Goal: Task Accomplishment & Management: Manage account settings

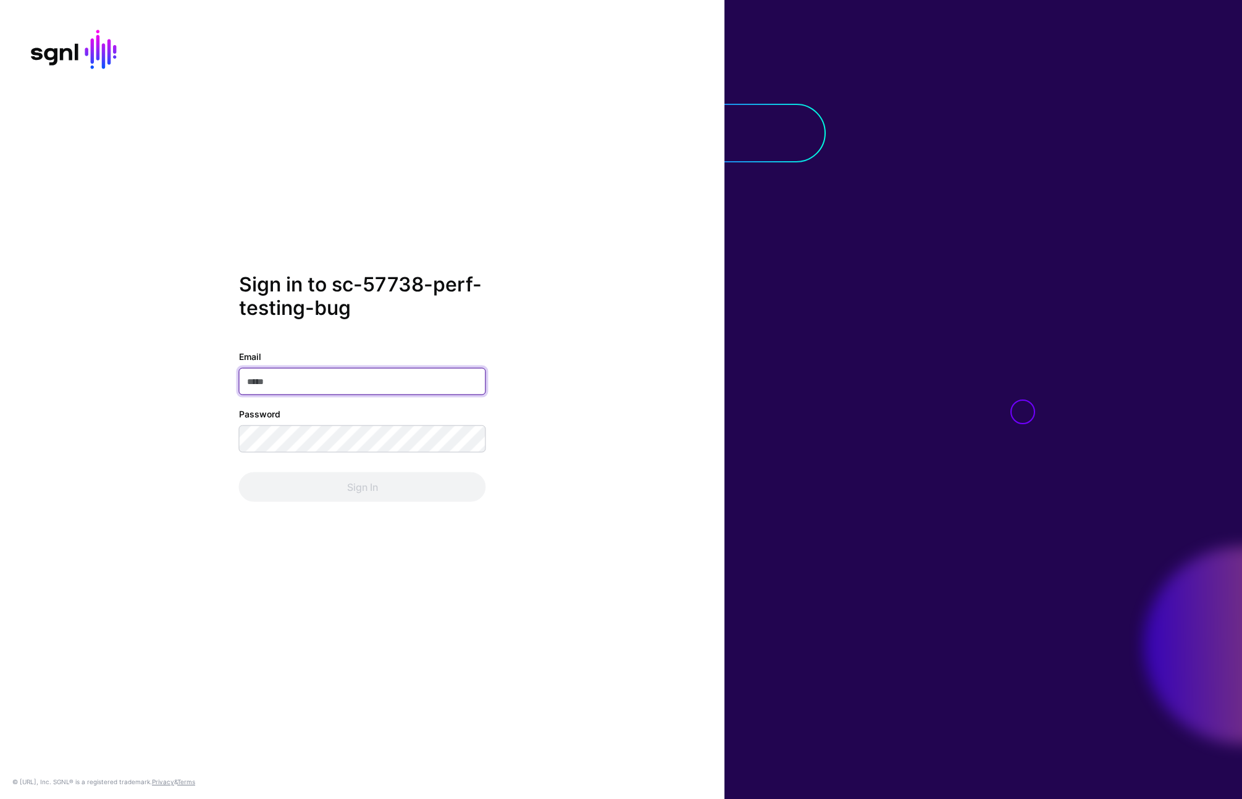
click at [366, 395] on div "Email Password Sign In" at bounding box center [362, 426] width 247 height 152
type input "**********"
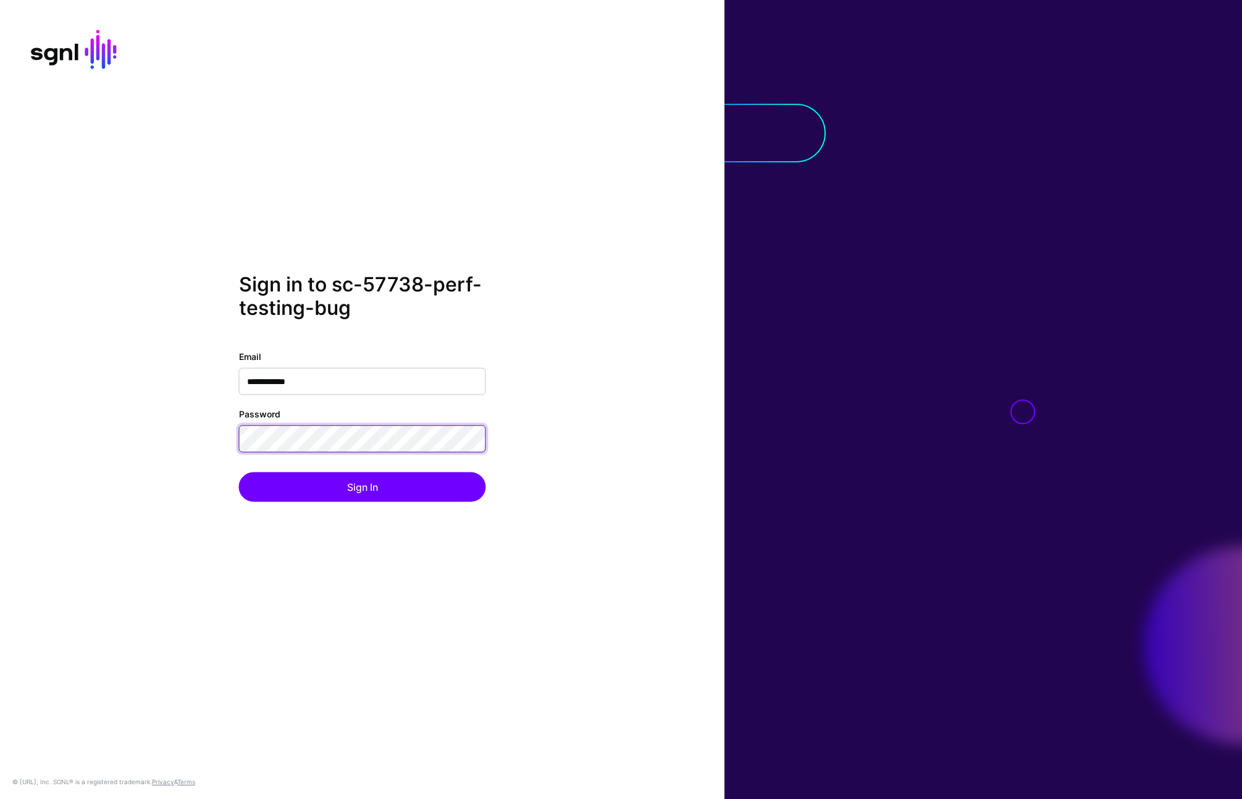
click at [239, 472] on button "Sign In" at bounding box center [362, 487] width 247 height 30
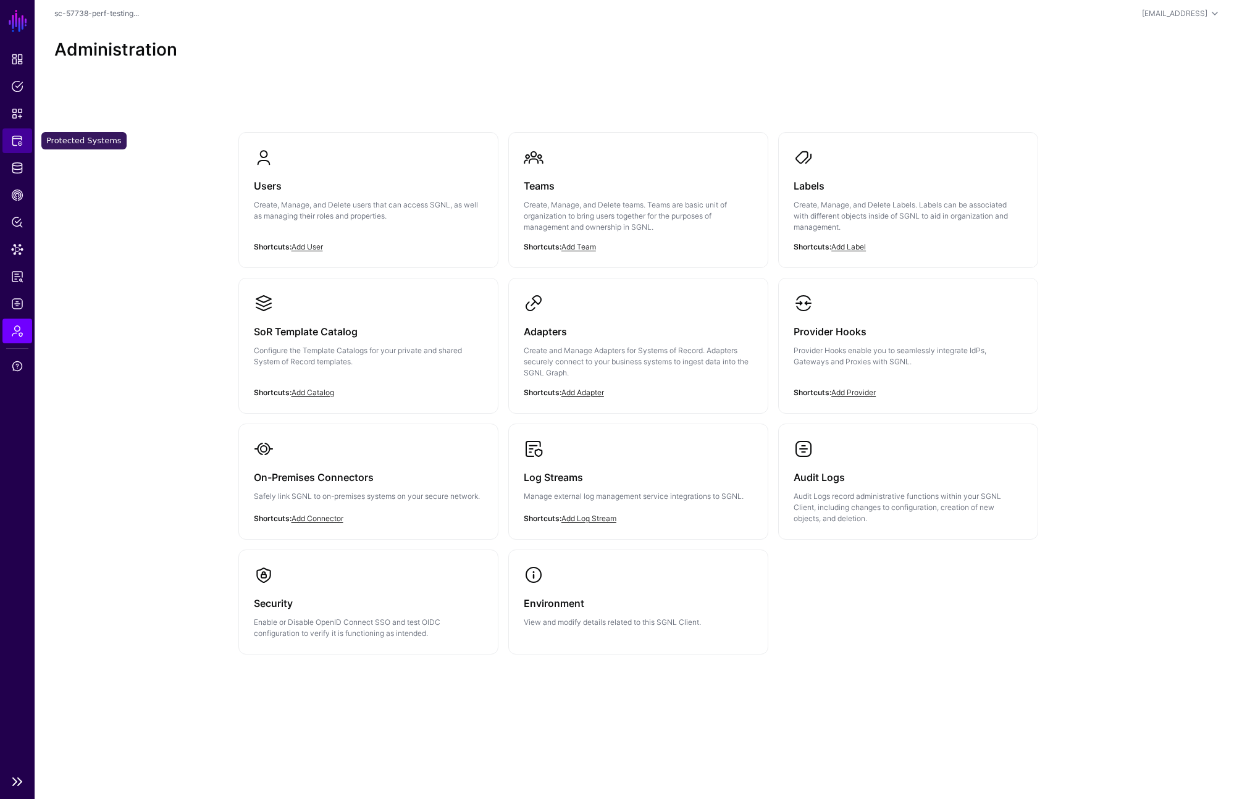
click at [28, 150] on link "Protected Systems" at bounding box center [17, 140] width 30 height 25
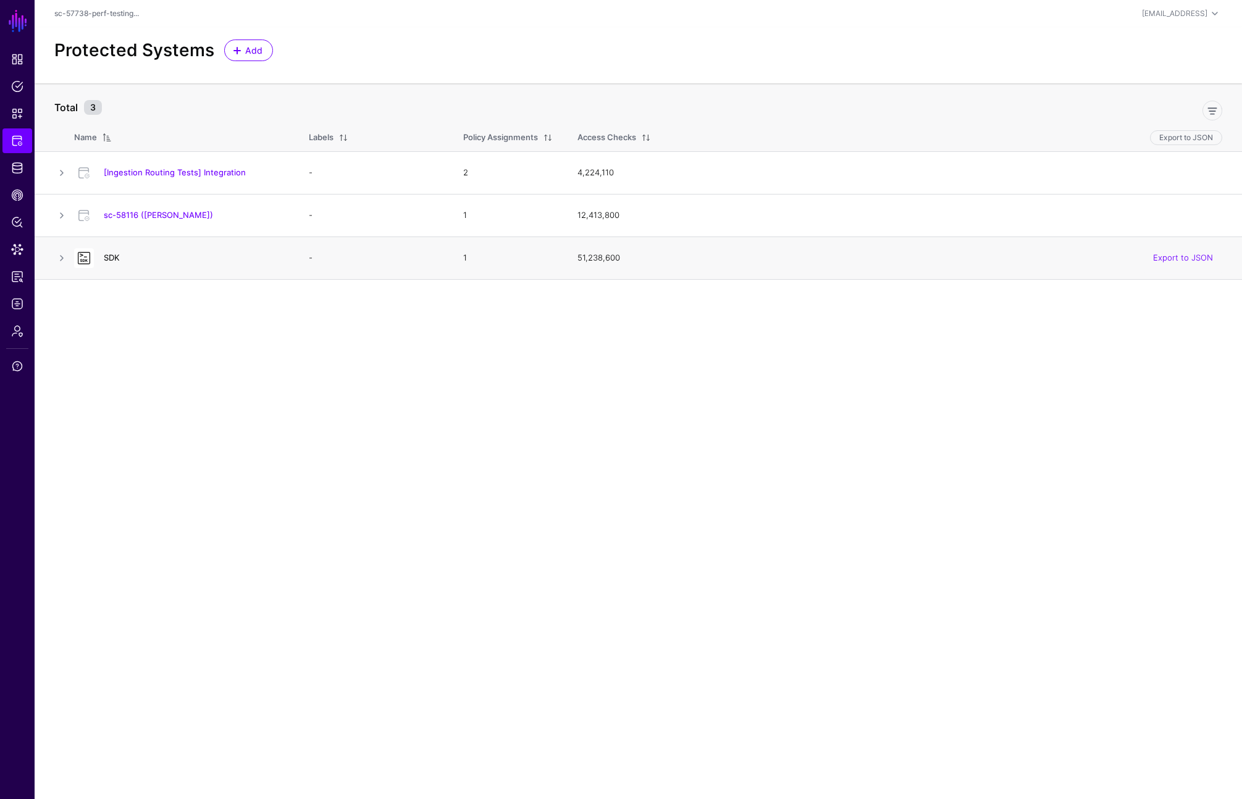
click at [109, 257] on link "SDK" at bounding box center [112, 258] width 16 height 10
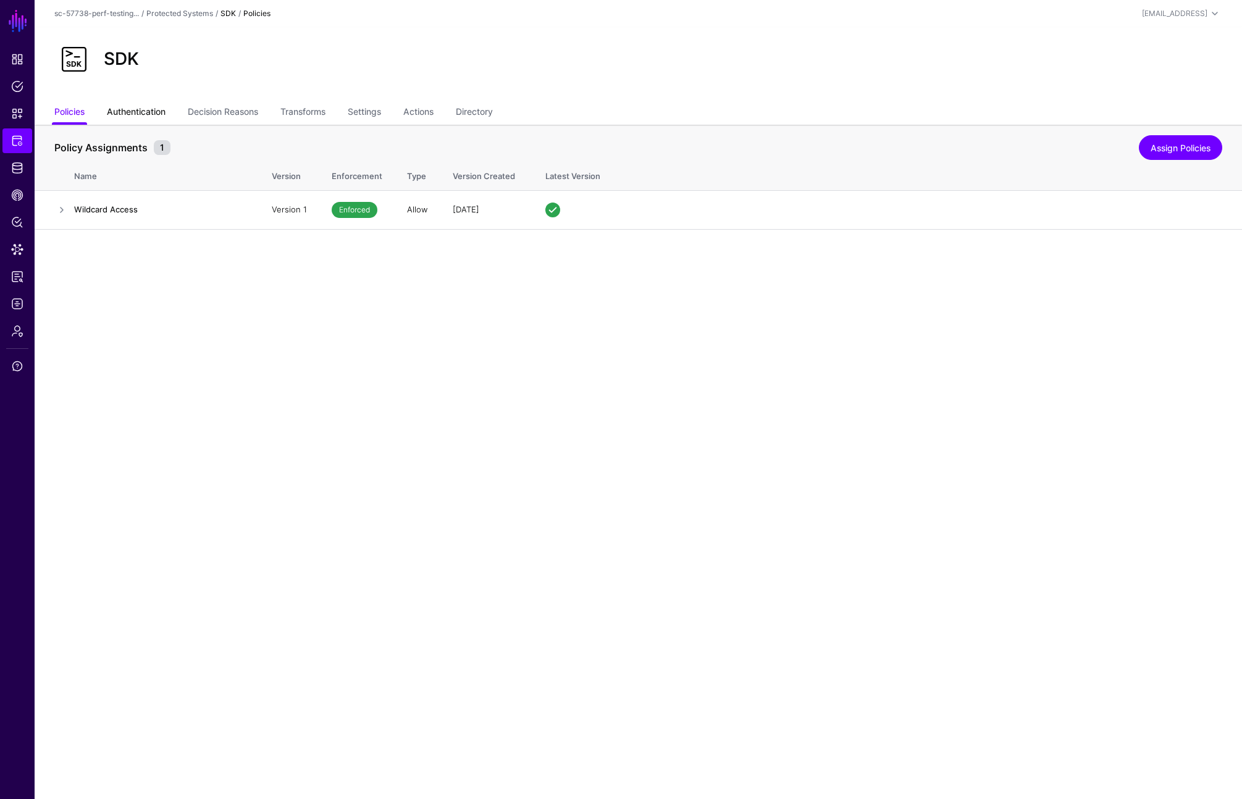
click at [145, 114] on link "Authentication" at bounding box center [136, 112] width 59 height 23
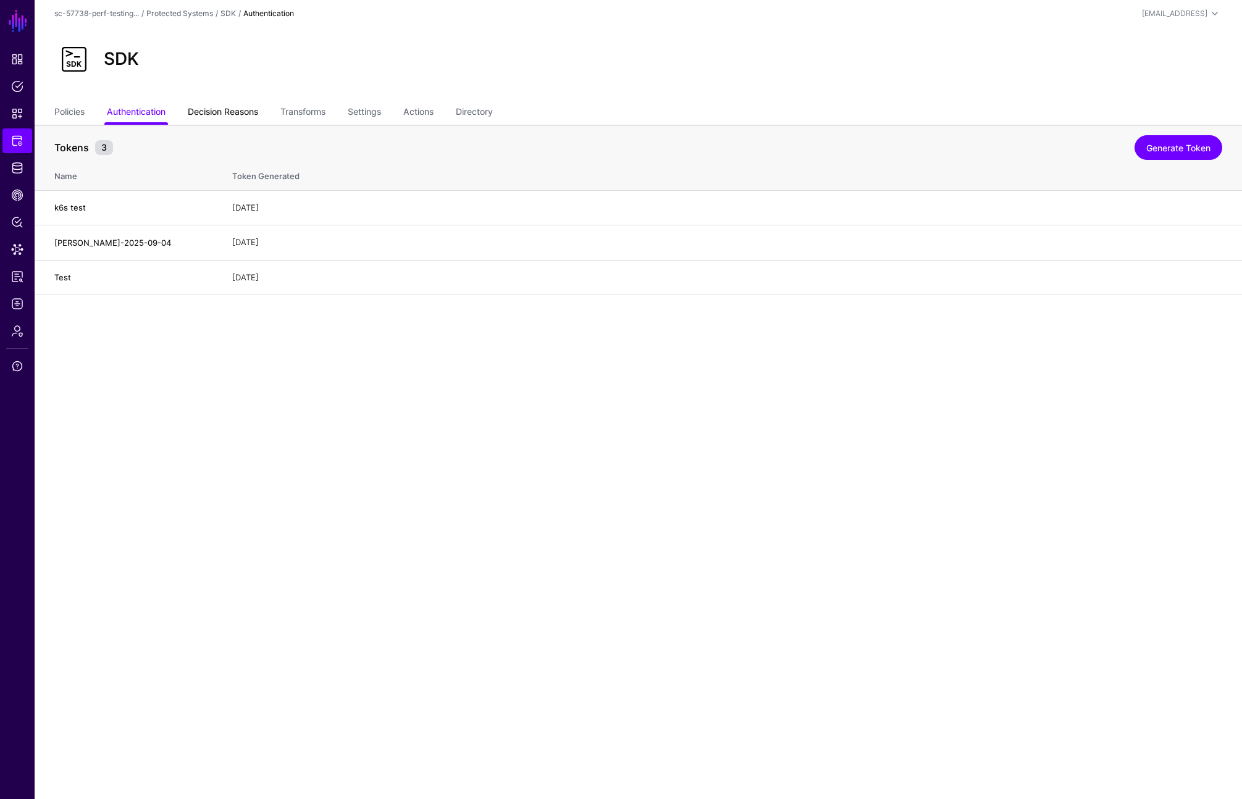
click at [222, 111] on link "Decision Reasons" at bounding box center [223, 112] width 70 height 23
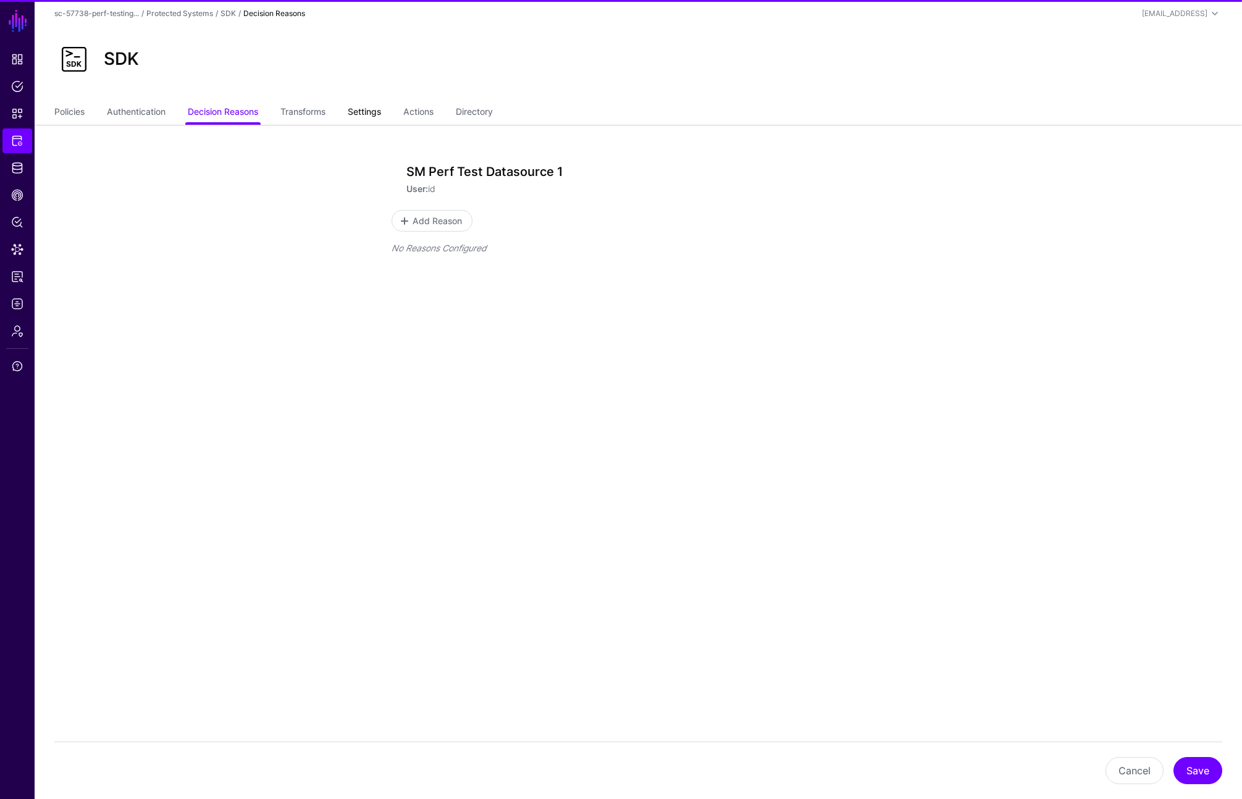
click at [369, 112] on link "Settings" at bounding box center [364, 112] width 33 height 23
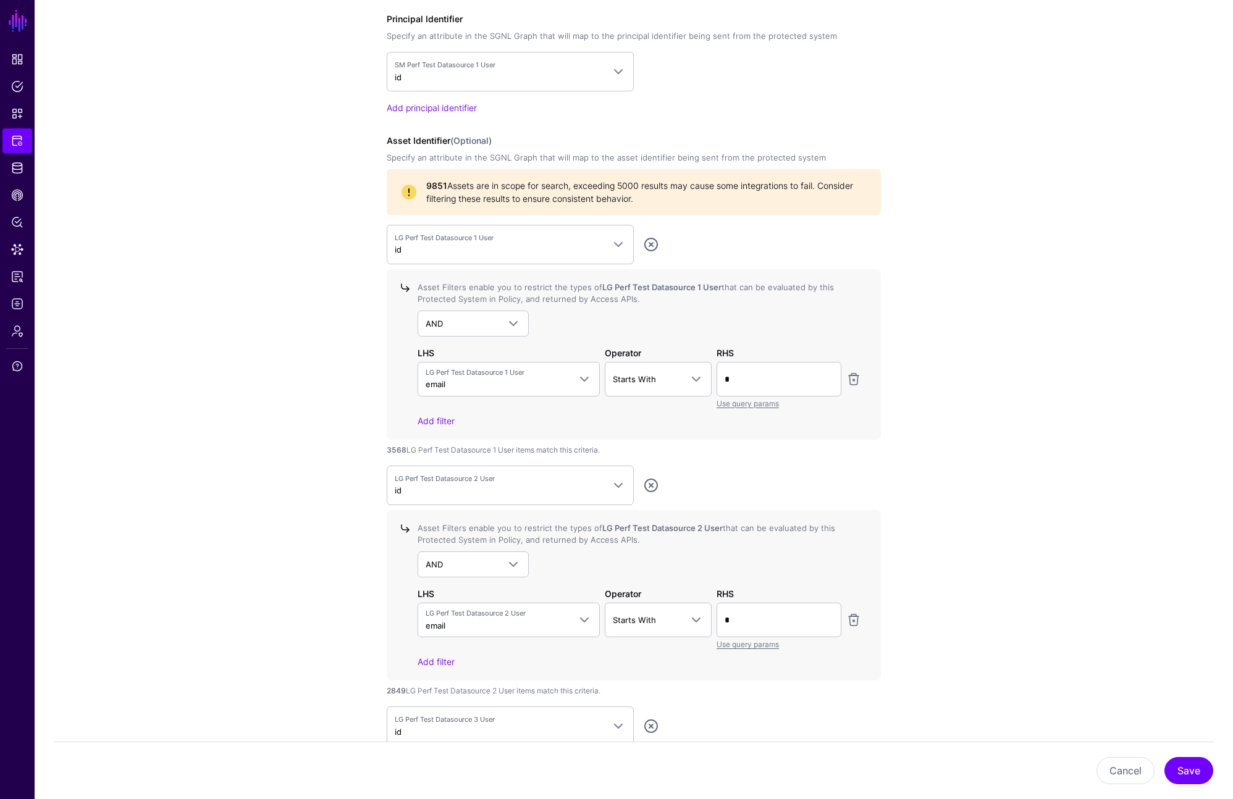
scroll to position [892, 0]
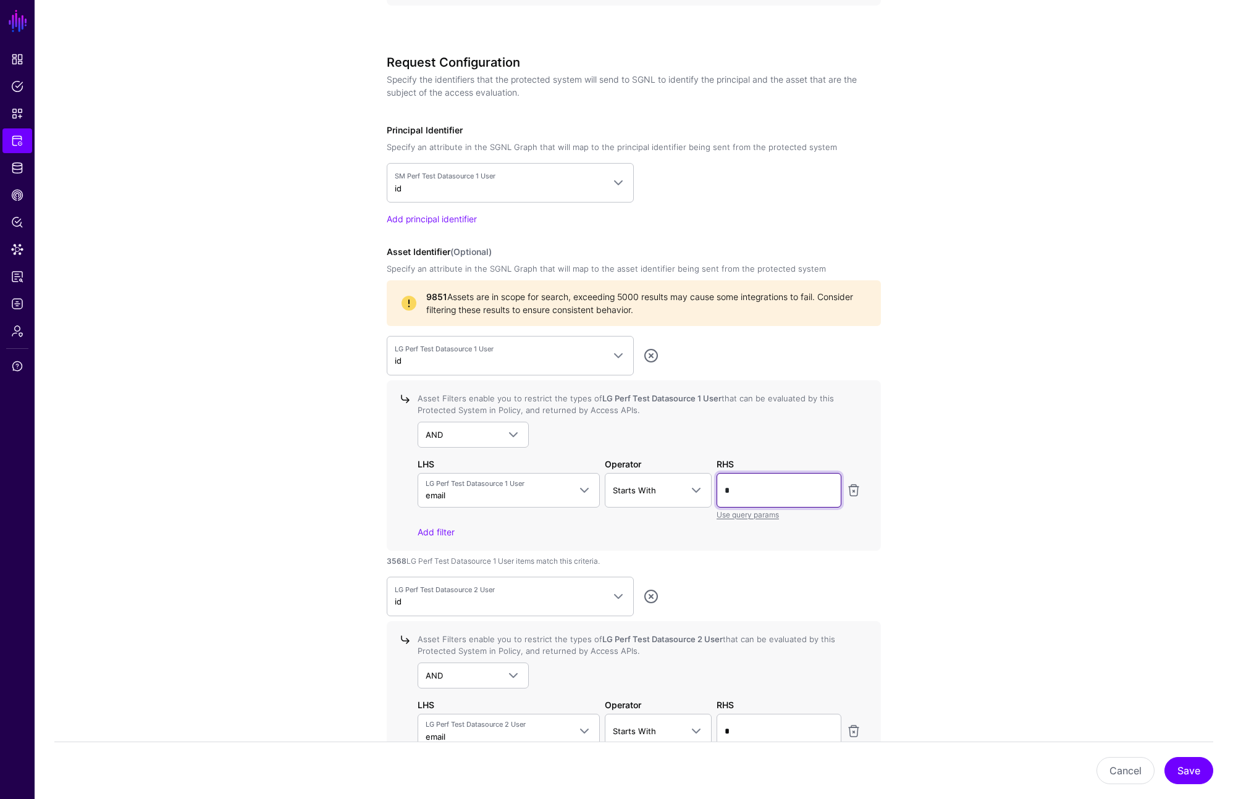
click at [766, 493] on input "*" at bounding box center [778, 490] width 125 height 35
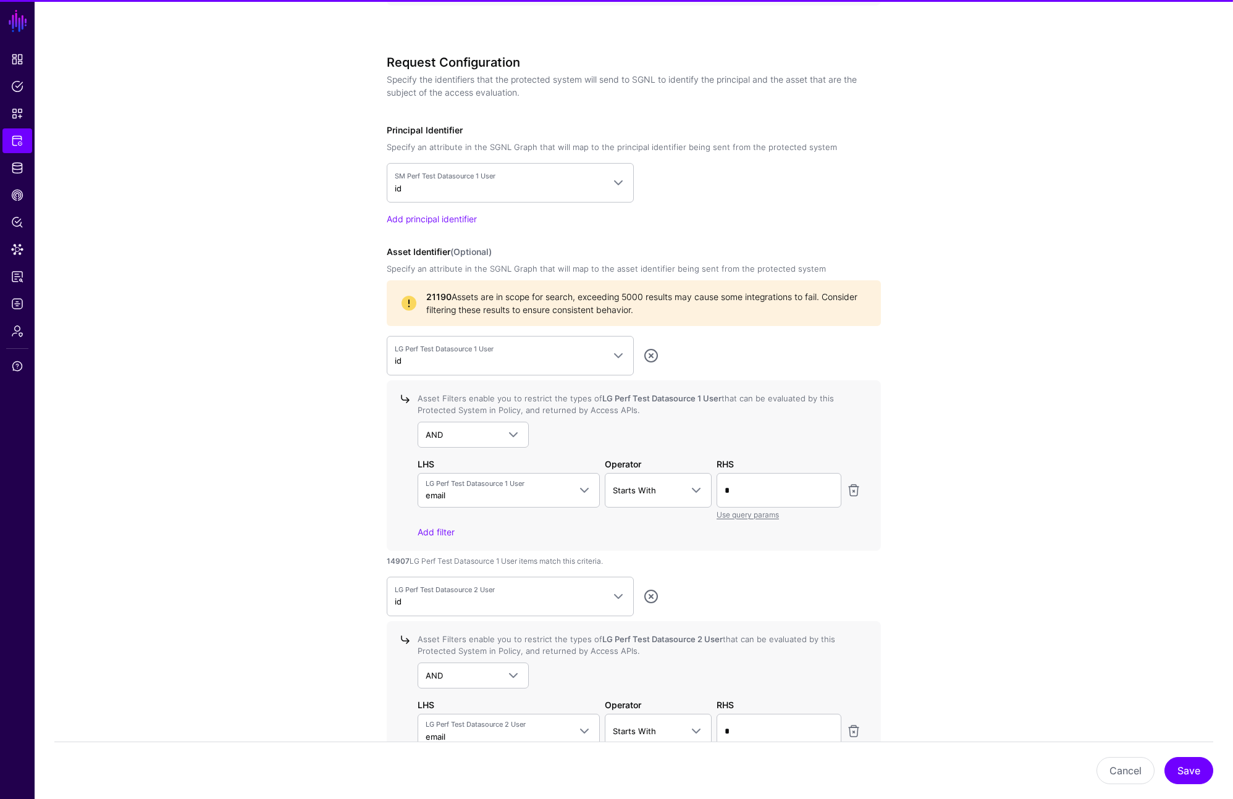
click at [946, 442] on app-integrations-details-form "**********" at bounding box center [634, 578] width 1198 height 2691
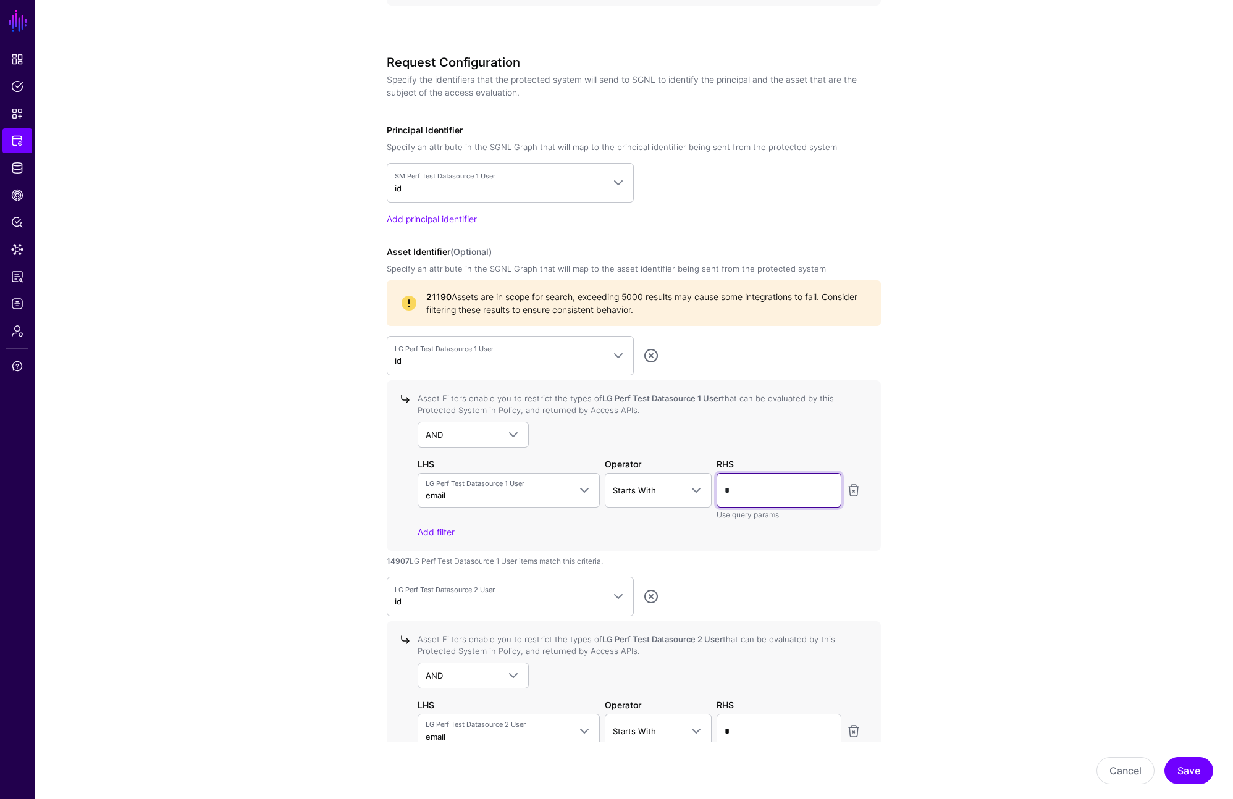
click at [792, 492] on input "*" at bounding box center [778, 490] width 125 height 35
click at [893, 457] on div "**********" at bounding box center [633, 578] width 573 height 2691
click at [776, 488] on input "*" at bounding box center [778, 490] width 125 height 35
click at [626, 487] on span "Starts With" at bounding box center [634, 490] width 43 height 10
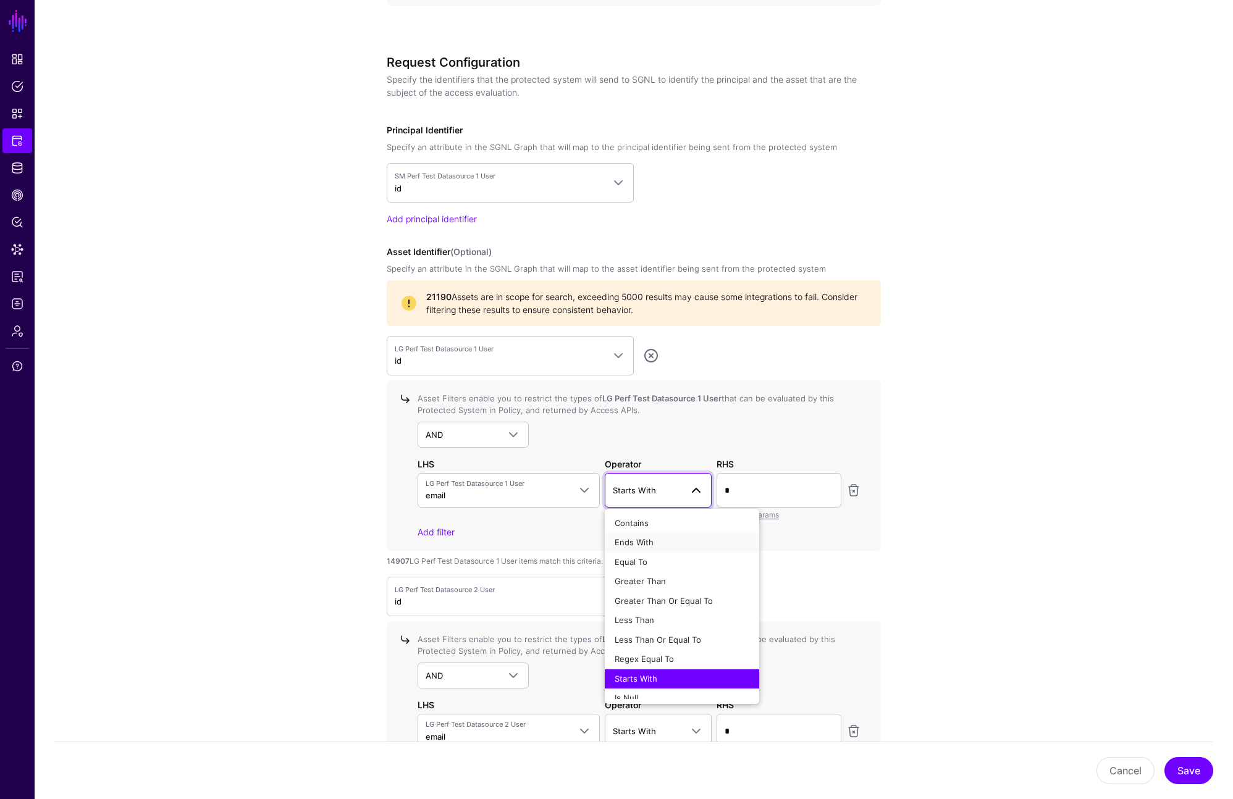
click at [643, 539] on span "Ends With" at bounding box center [633, 542] width 39 height 10
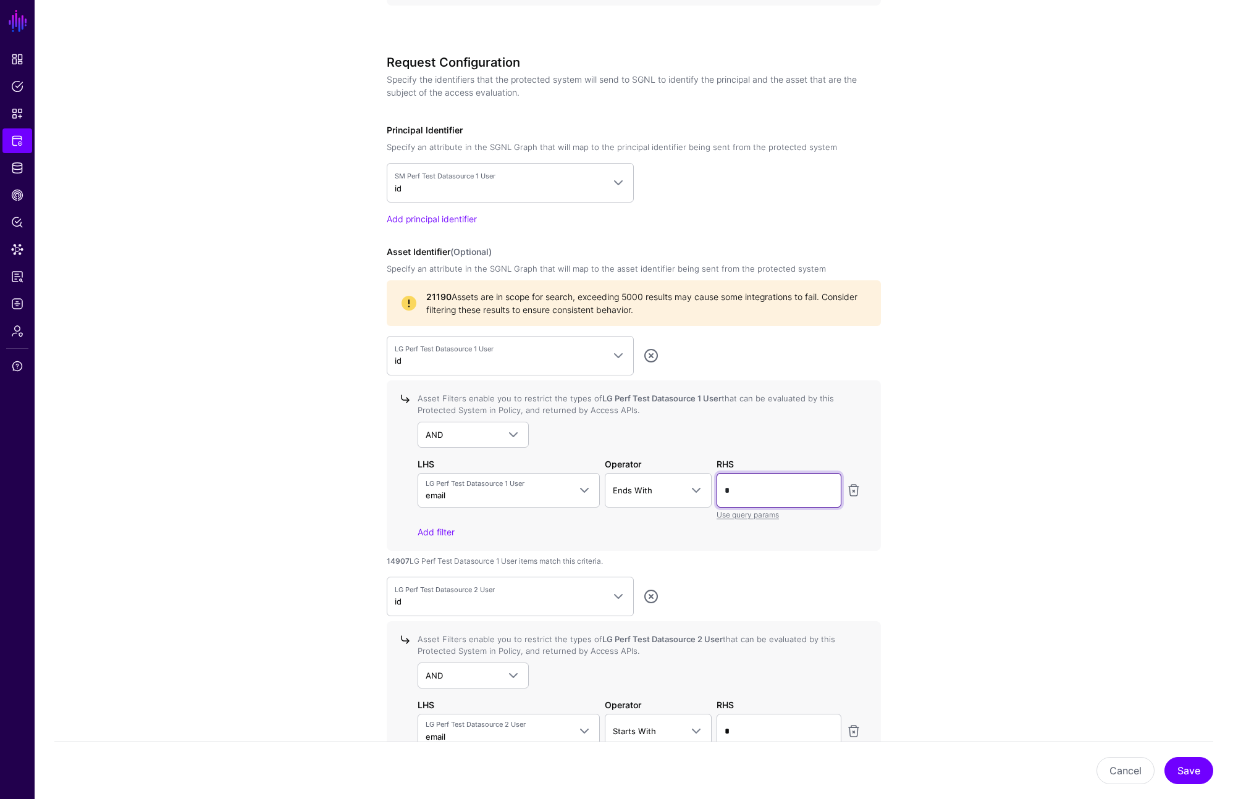
click at [720, 497] on input "*" at bounding box center [778, 490] width 125 height 35
click at [719, 497] on input "*" at bounding box center [778, 490] width 125 height 35
type input "****"
click at [802, 469] on div "RHS" at bounding box center [788, 464] width 149 height 13
click at [889, 446] on div "**********" at bounding box center [633, 578] width 573 height 2691
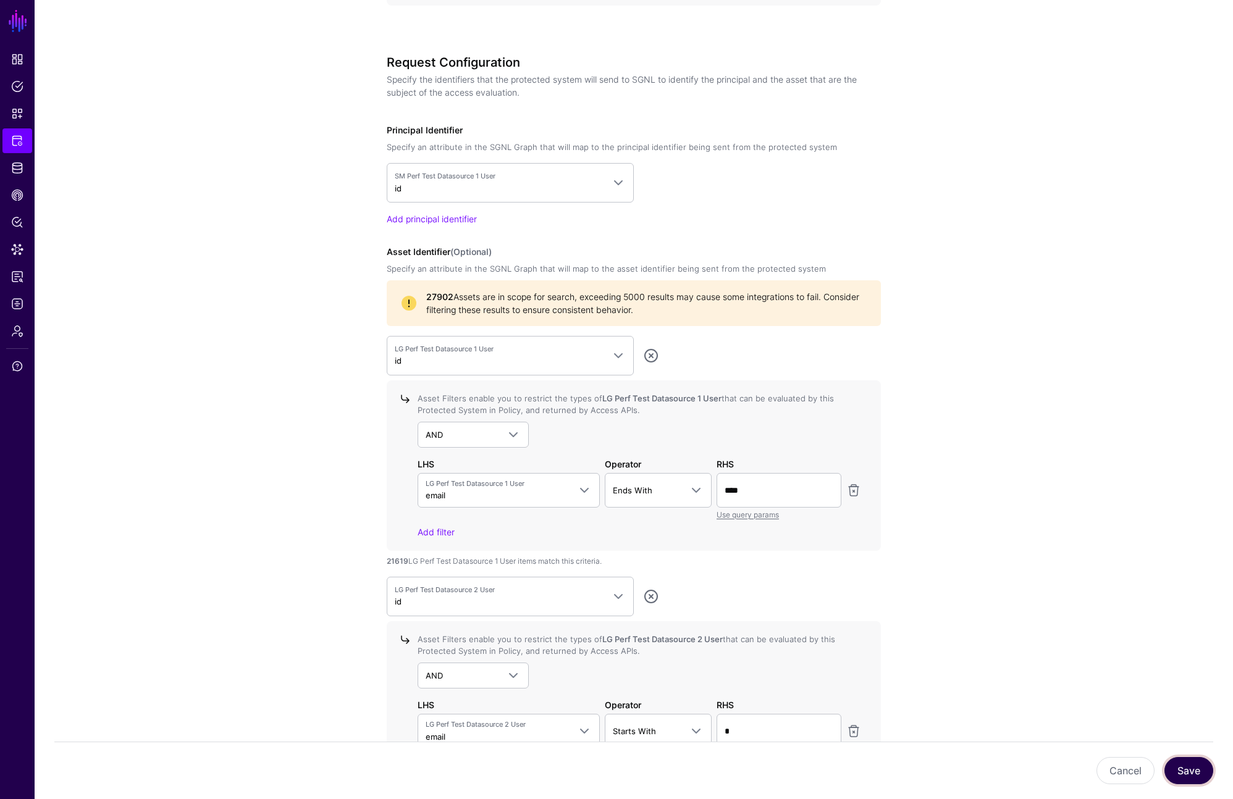
click at [1188, 772] on button "Save" at bounding box center [1188, 770] width 49 height 27
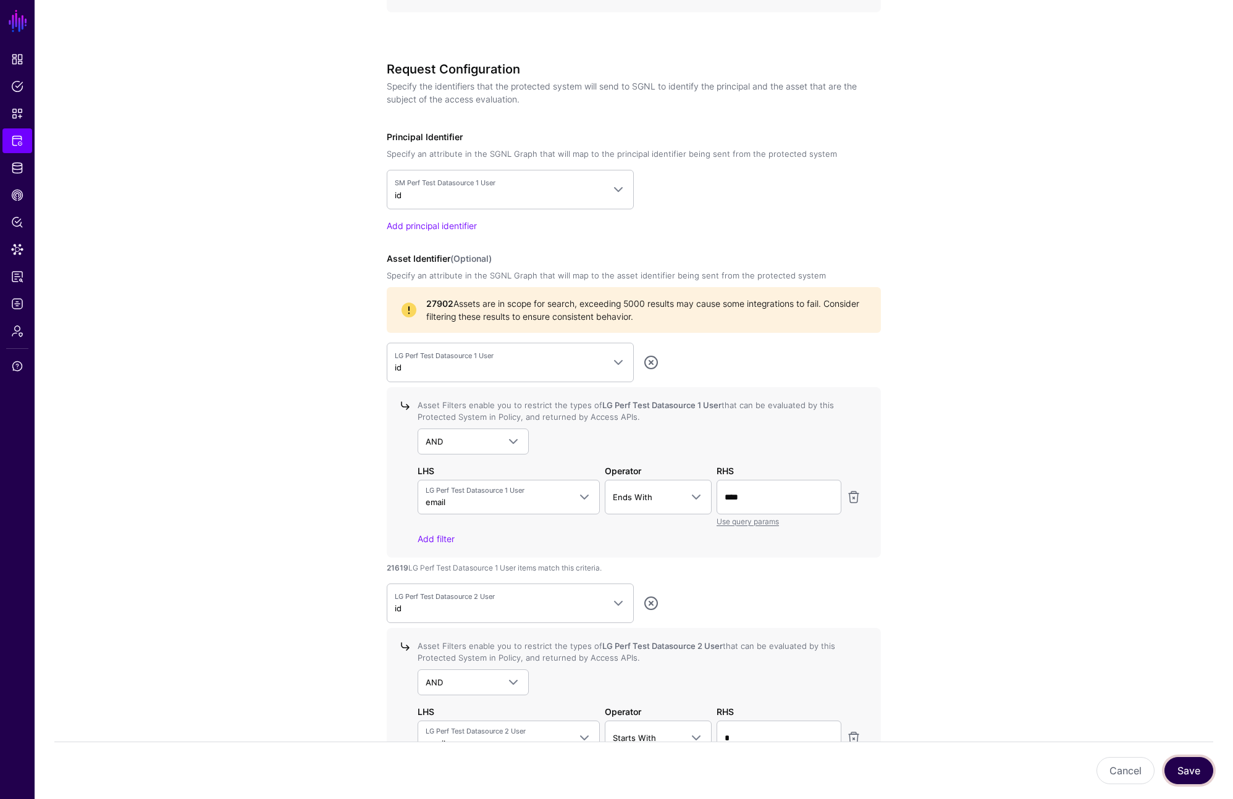
scroll to position [553, 0]
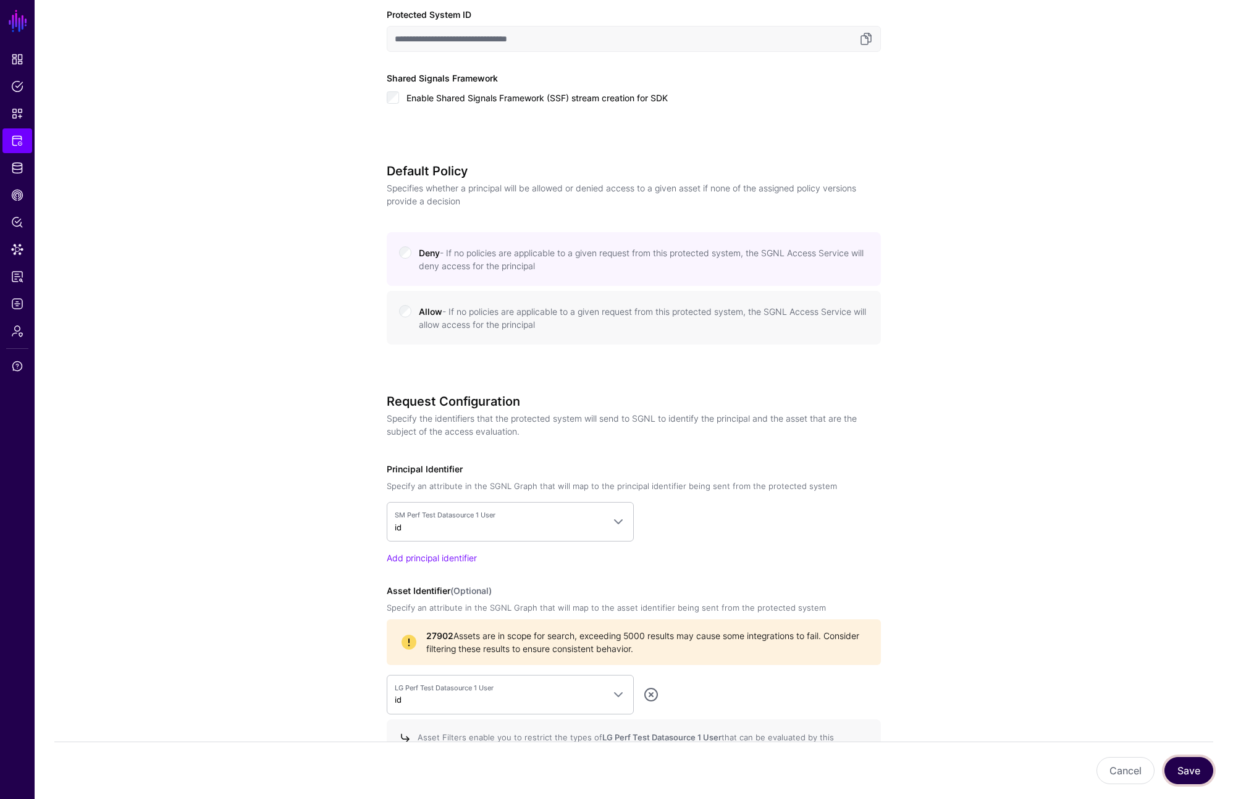
click at [1204, 776] on button "Save" at bounding box center [1188, 770] width 49 height 27
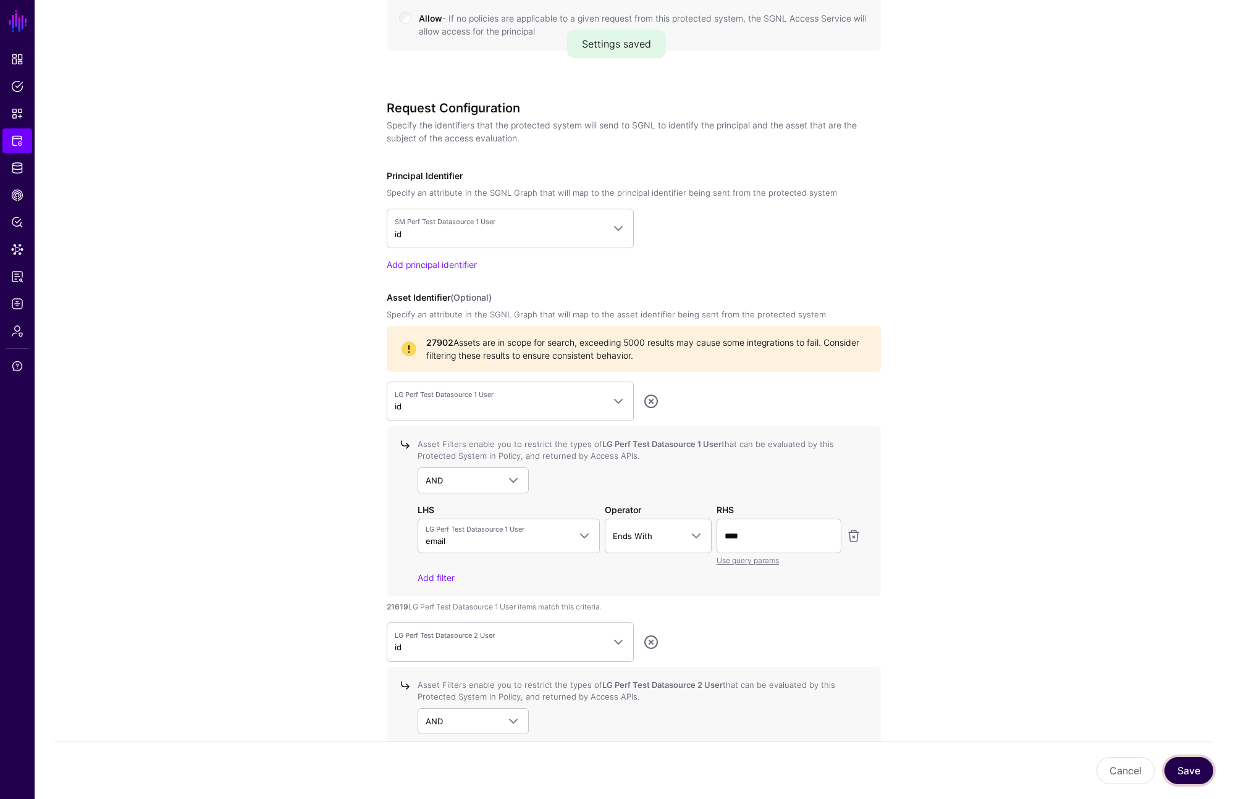
scroll to position [860, 0]
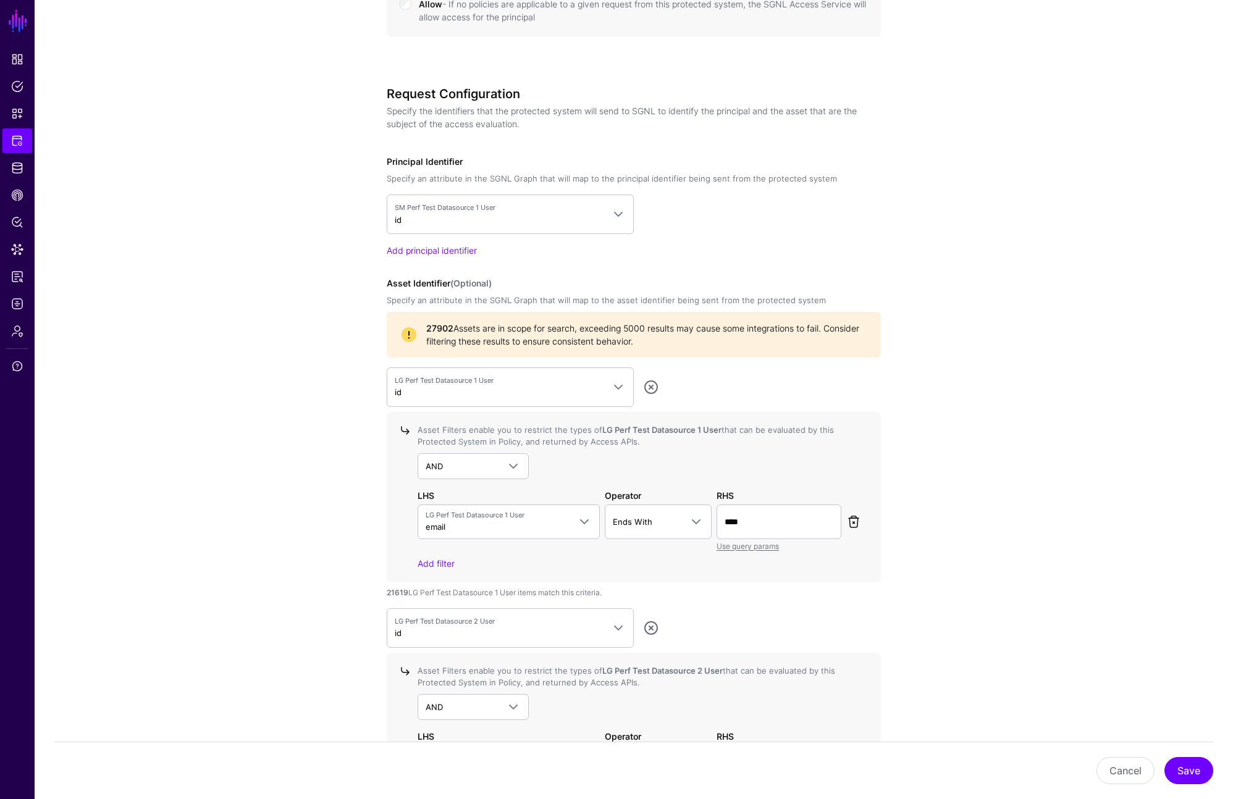
click at [852, 519] on link at bounding box center [853, 521] width 15 height 15
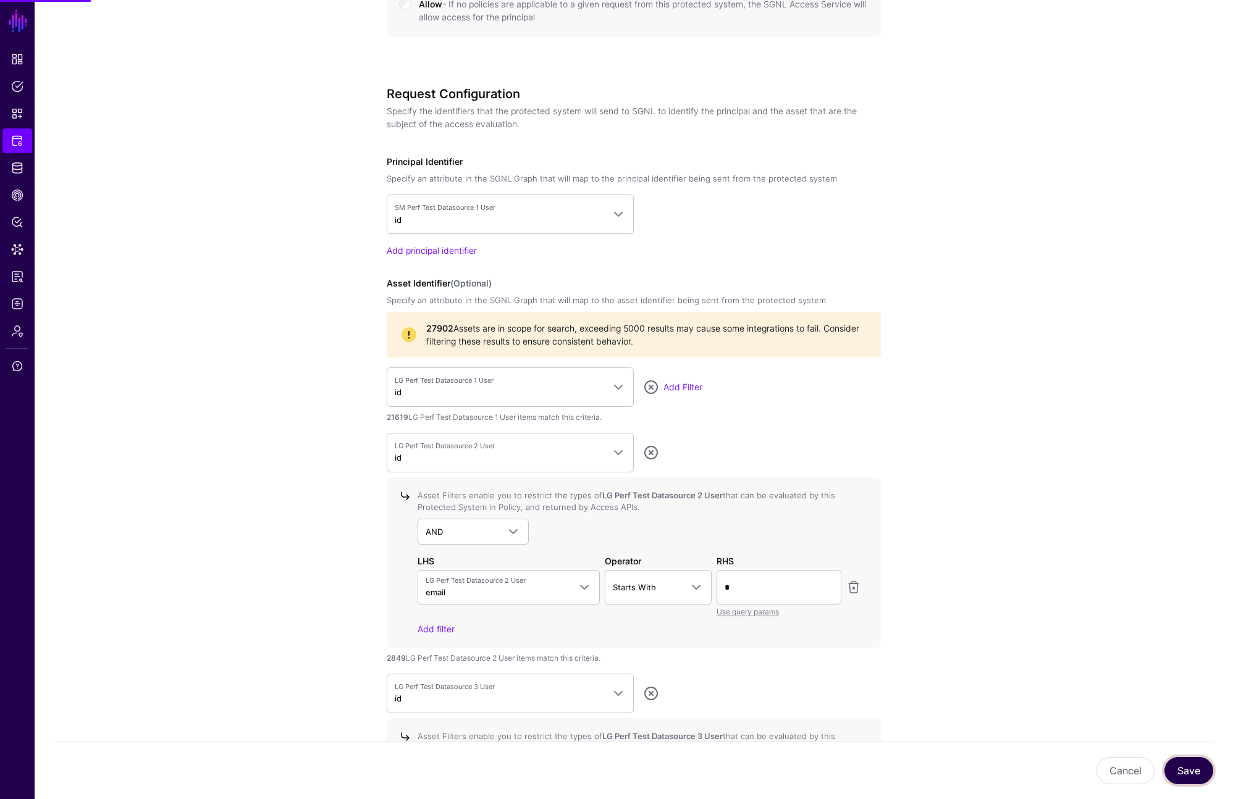
click at [1184, 771] on button "Save" at bounding box center [1188, 770] width 49 height 27
click at [692, 382] on link "Add Filter" at bounding box center [682, 387] width 39 height 10
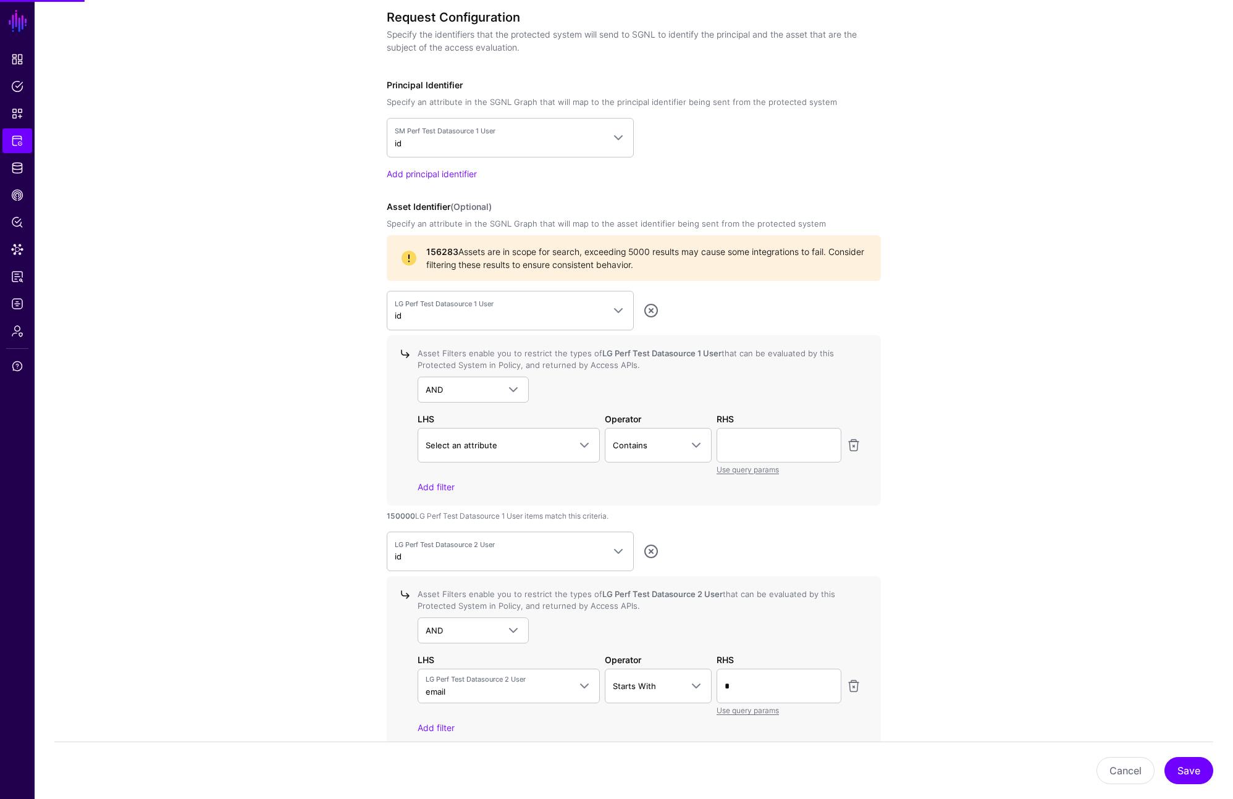
scroll to position [1005, 0]
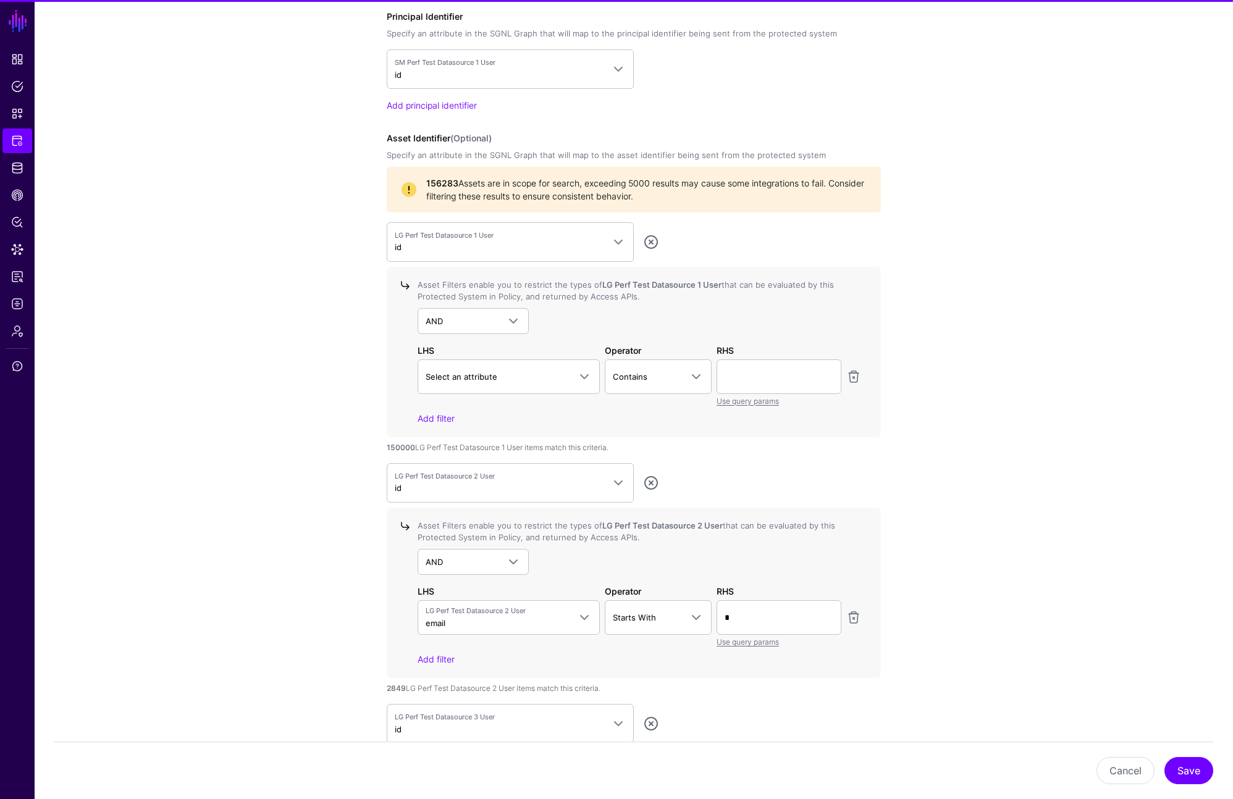
click at [535, 398] on div "Select an attribute firstName company creation email lastName id gender address" at bounding box center [508, 383] width 187 height 48
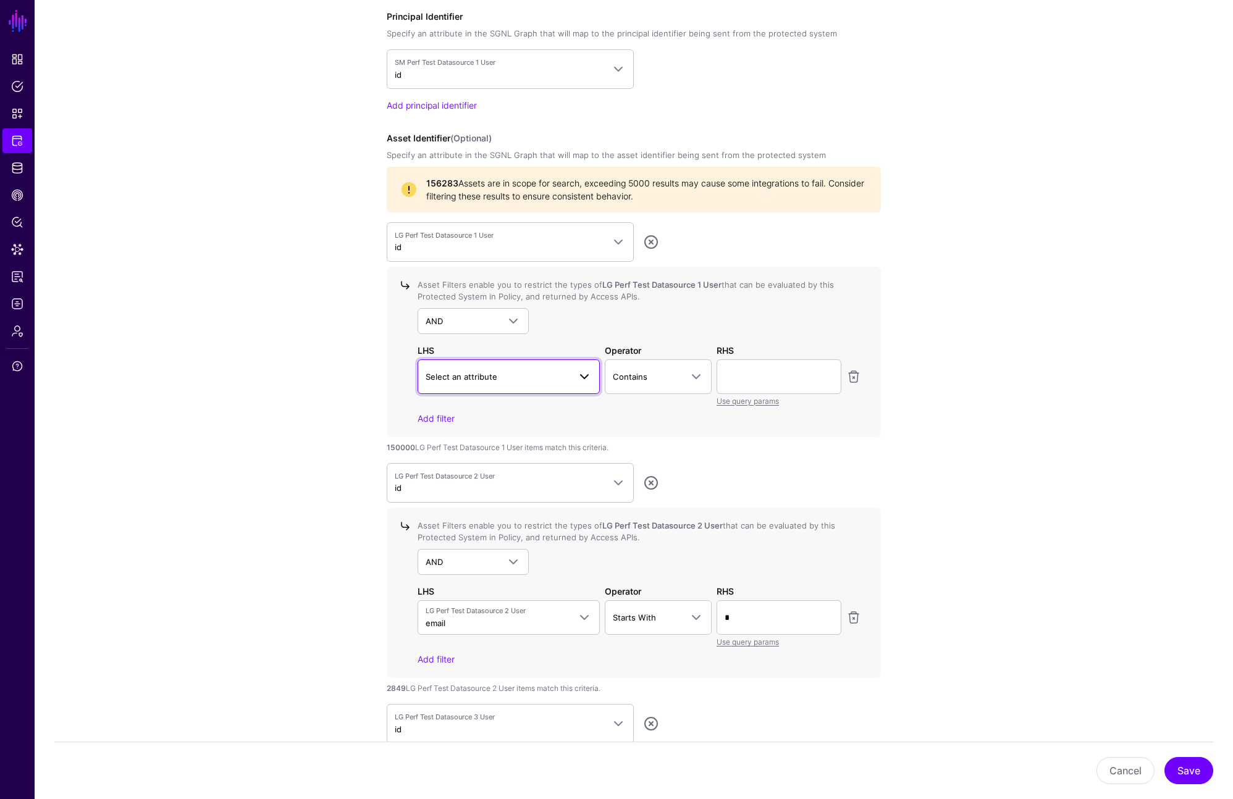
click at [543, 388] on link "Select an attribute" at bounding box center [508, 376] width 182 height 35
click at [456, 510] on div "email" at bounding box center [508, 509] width 162 height 12
click at [668, 380] on span "Contains" at bounding box center [647, 377] width 69 height 14
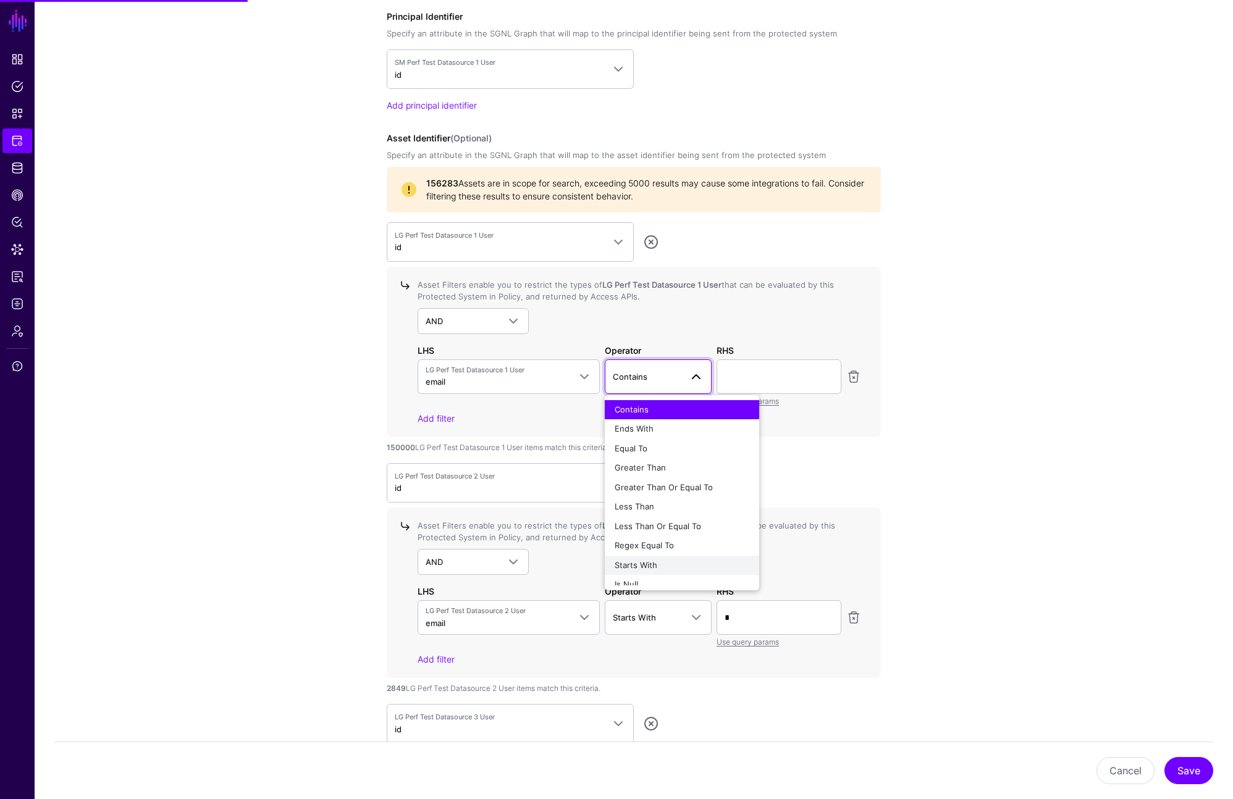
click at [661, 563] on div "Starts With" at bounding box center [681, 566] width 135 height 12
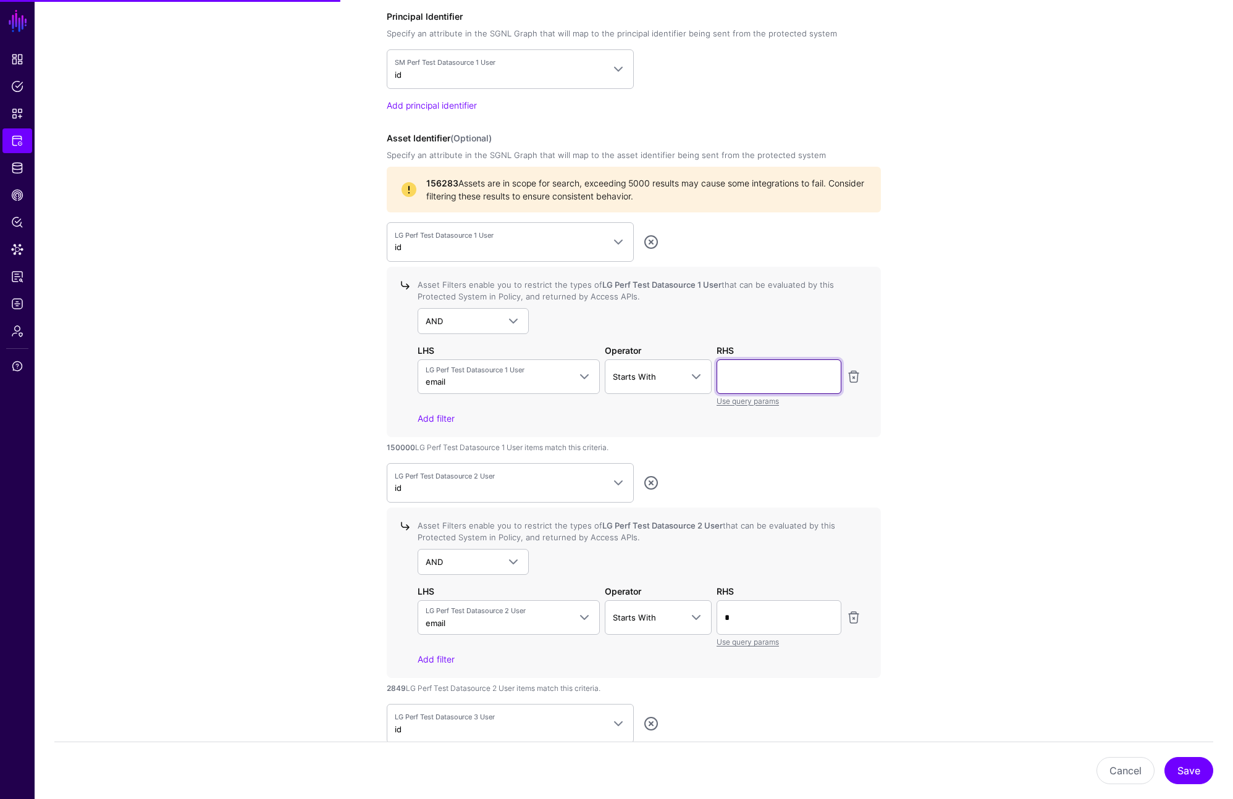
click at [774, 377] on input "text" at bounding box center [778, 376] width 125 height 35
type input "*"
drag, startPoint x: 962, startPoint y: 355, endPoint x: 957, endPoint y: 361, distance: 7.5
click at [962, 355] on app-integrations-details-form "**********" at bounding box center [634, 464] width 1198 height 2691
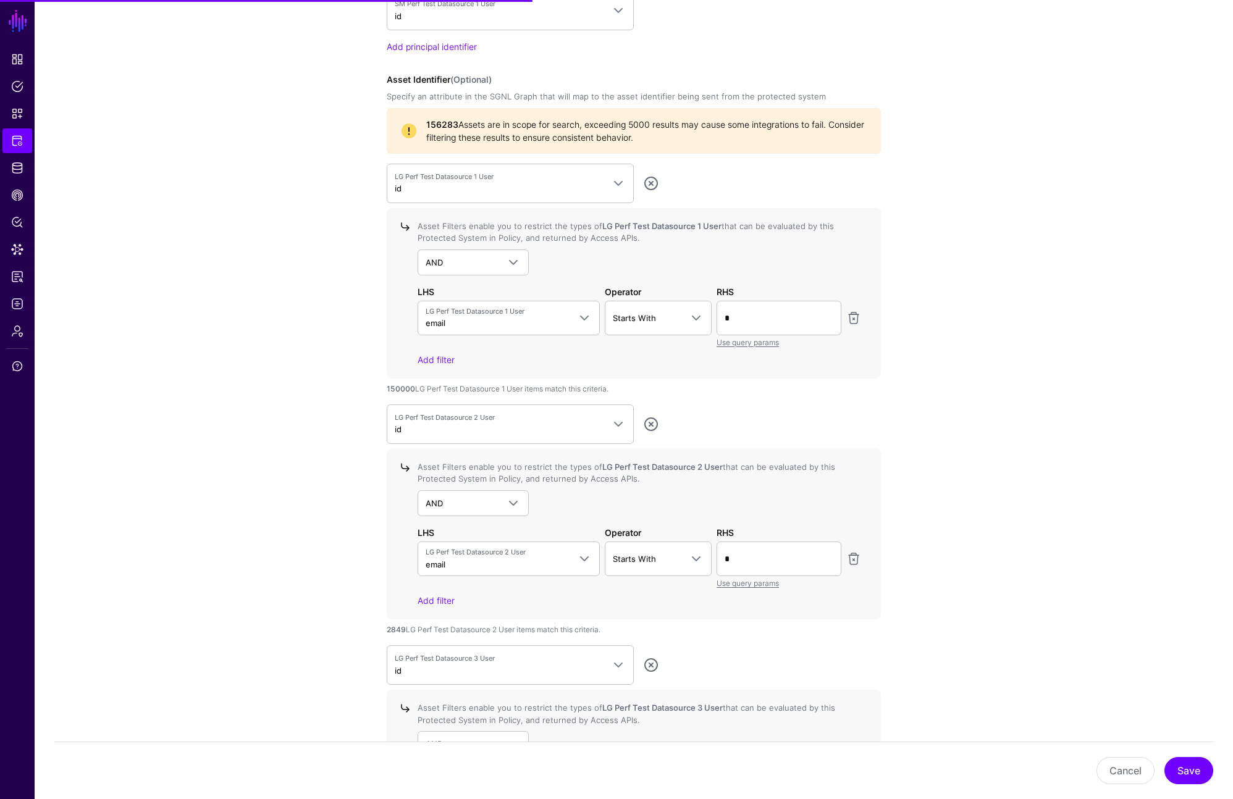
scroll to position [1111, 0]
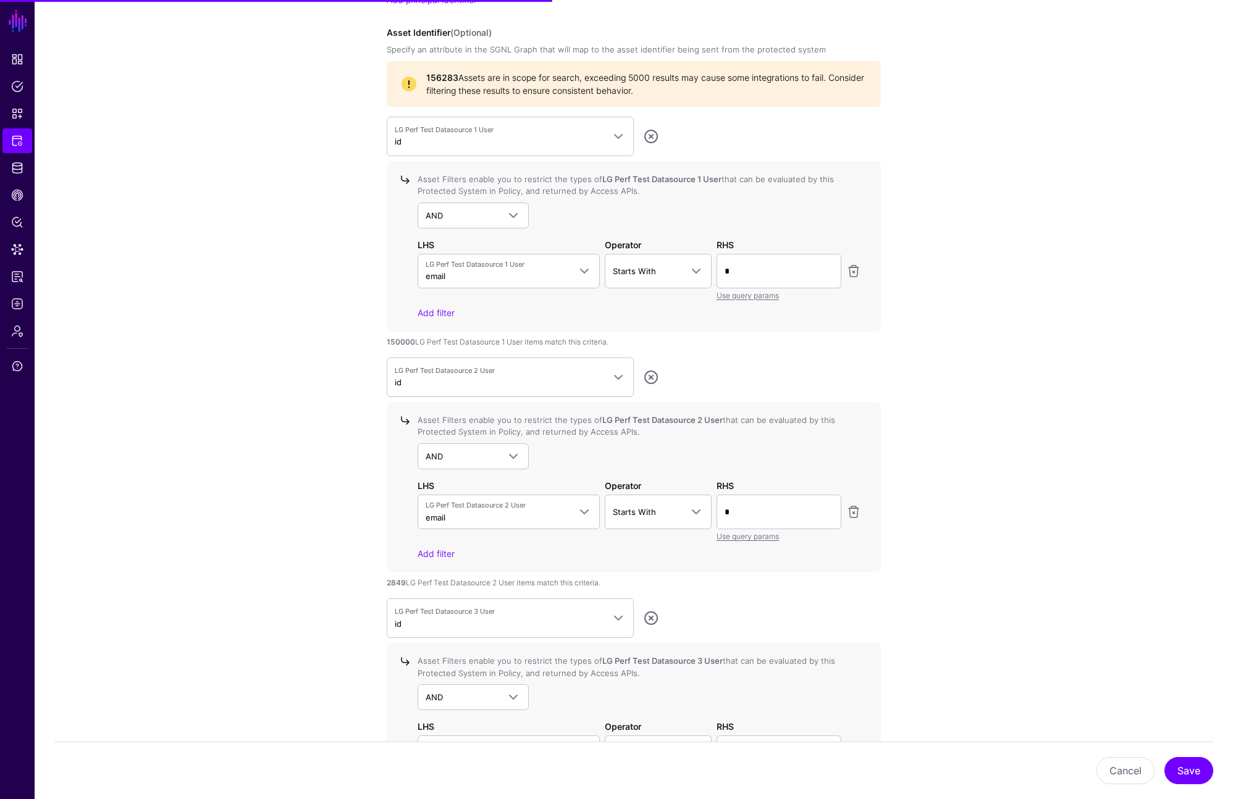
click at [994, 364] on app-integrations-details-form "**********" at bounding box center [634, 359] width 1198 height 2691
click at [1194, 773] on button "Save" at bounding box center [1188, 770] width 49 height 27
click at [907, 217] on div "**********" at bounding box center [633, 359] width 573 height 2691
